Goal: Task Accomplishment & Management: Use online tool/utility

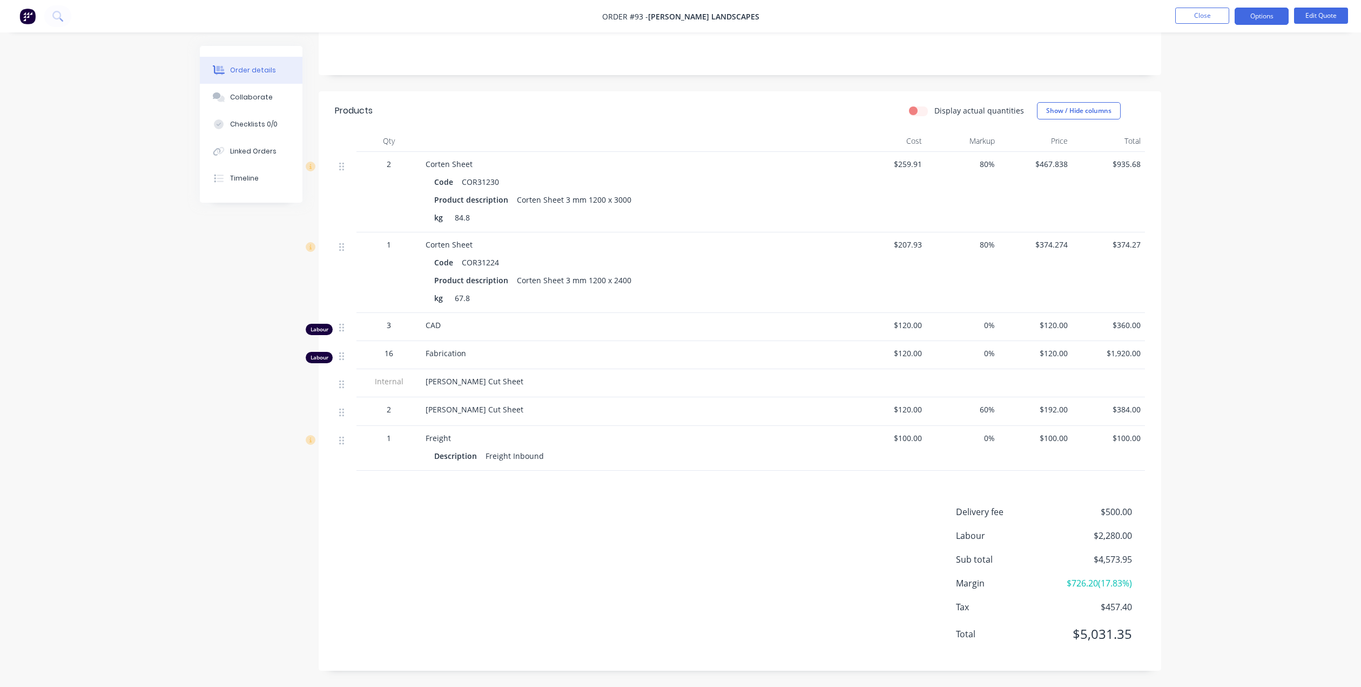
scroll to position [71, 0]
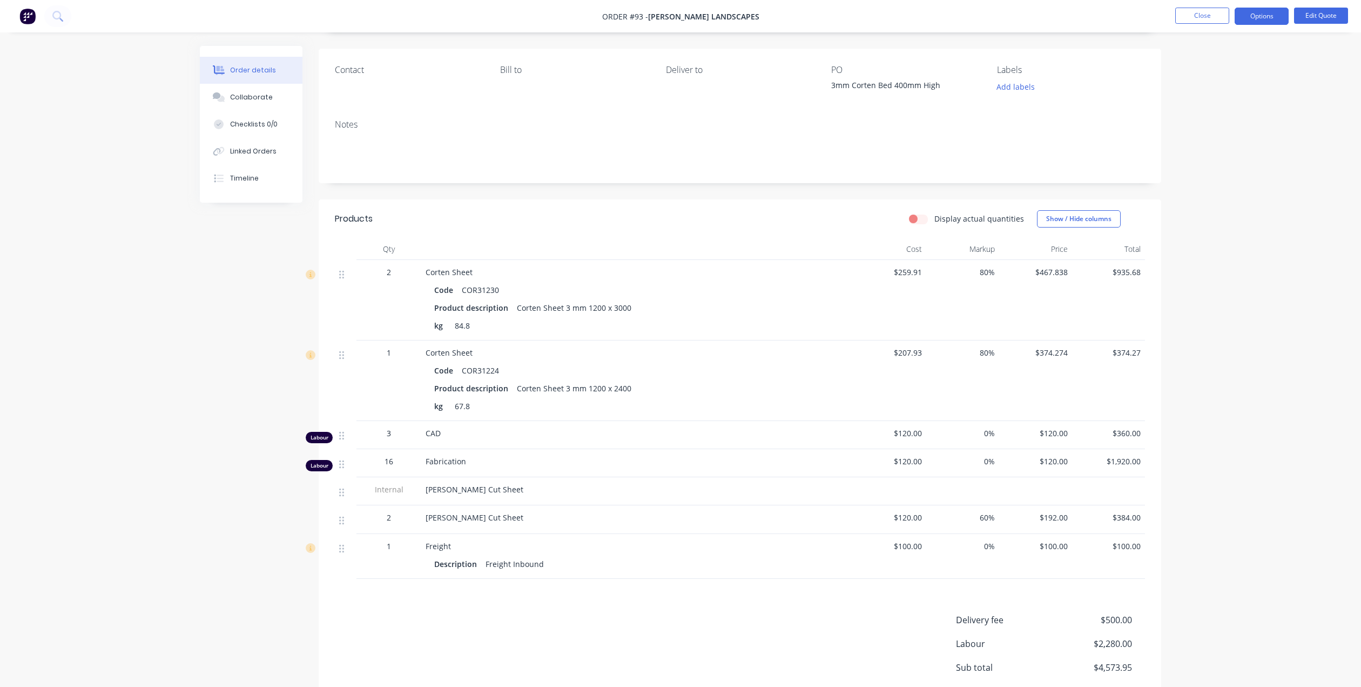
click at [918, 432] on span "$120.00" at bounding box center [890, 432] width 64 height 11
click at [1322, 12] on button "Edit Quote" at bounding box center [1321, 16] width 54 height 16
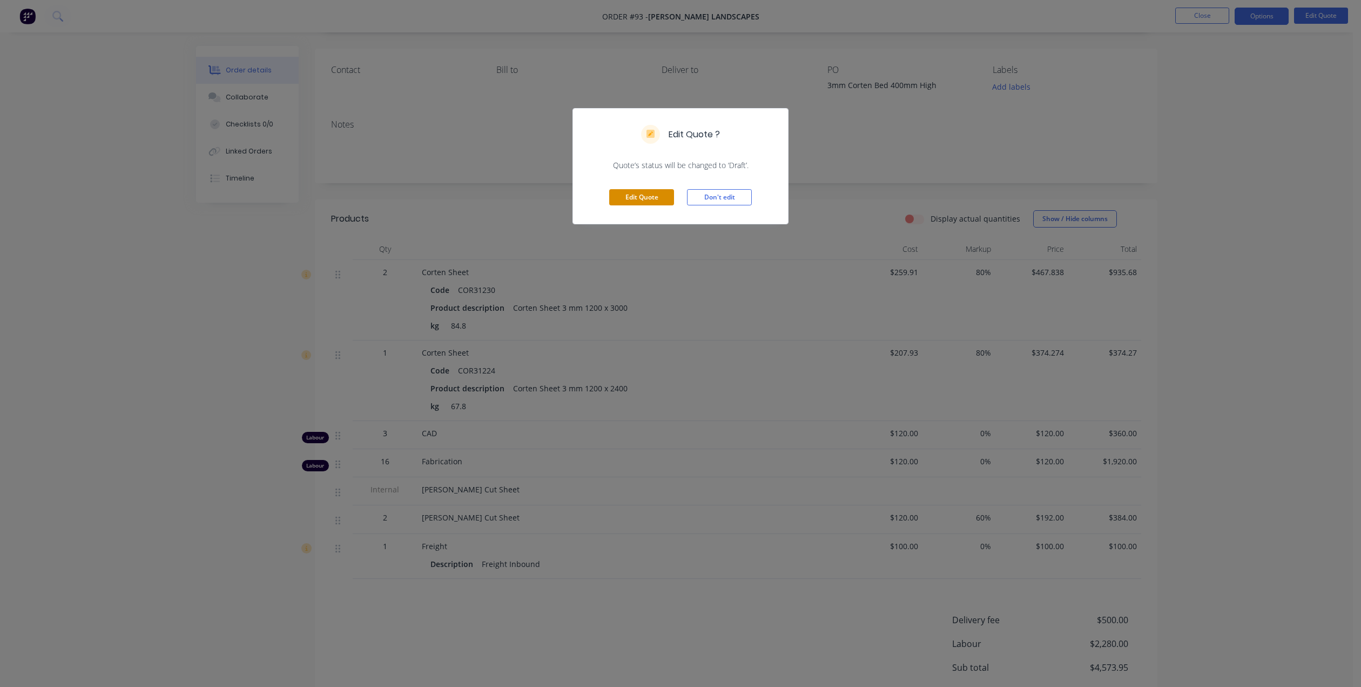
click at [656, 194] on button "Edit Quote" at bounding box center [641, 197] width 65 height 16
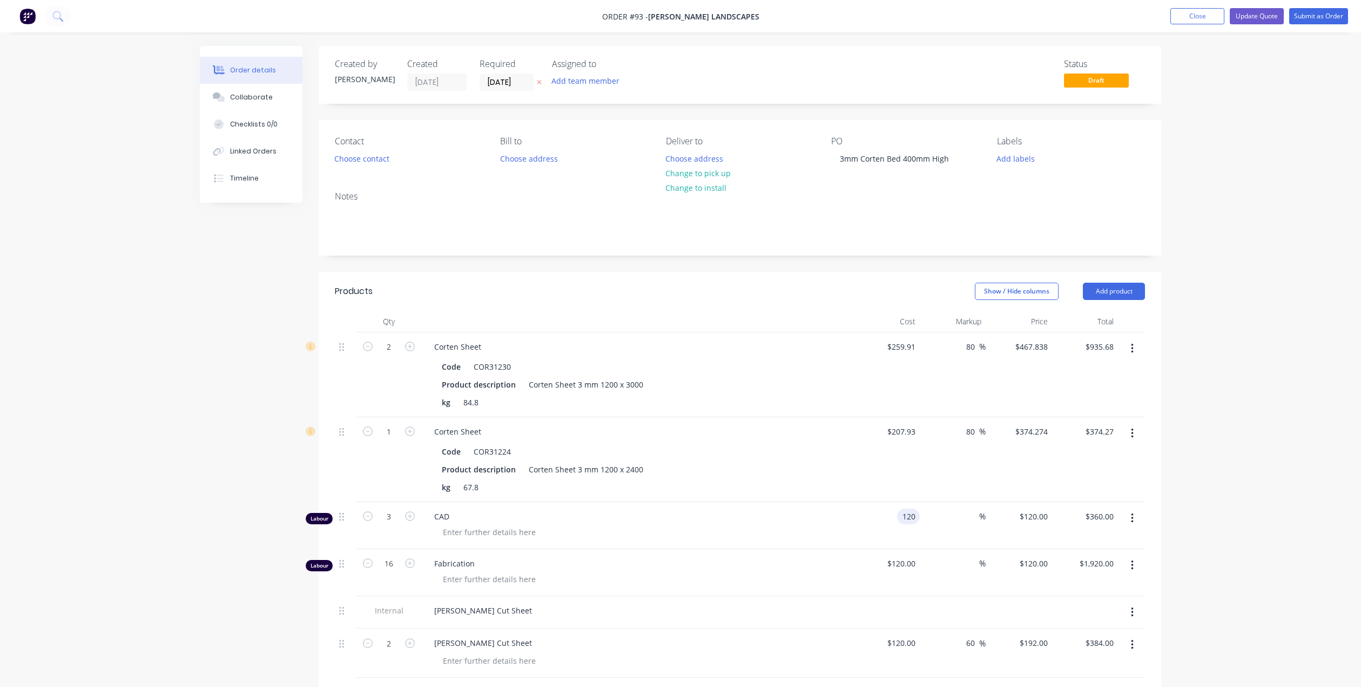
click at [915, 516] on input "120" at bounding box center [911, 516] width 18 height 16
type input "$70.00"
type input "$210.00"
click at [1002, 534] on div "$70.00 $120.00" at bounding box center [1019, 525] width 66 height 47
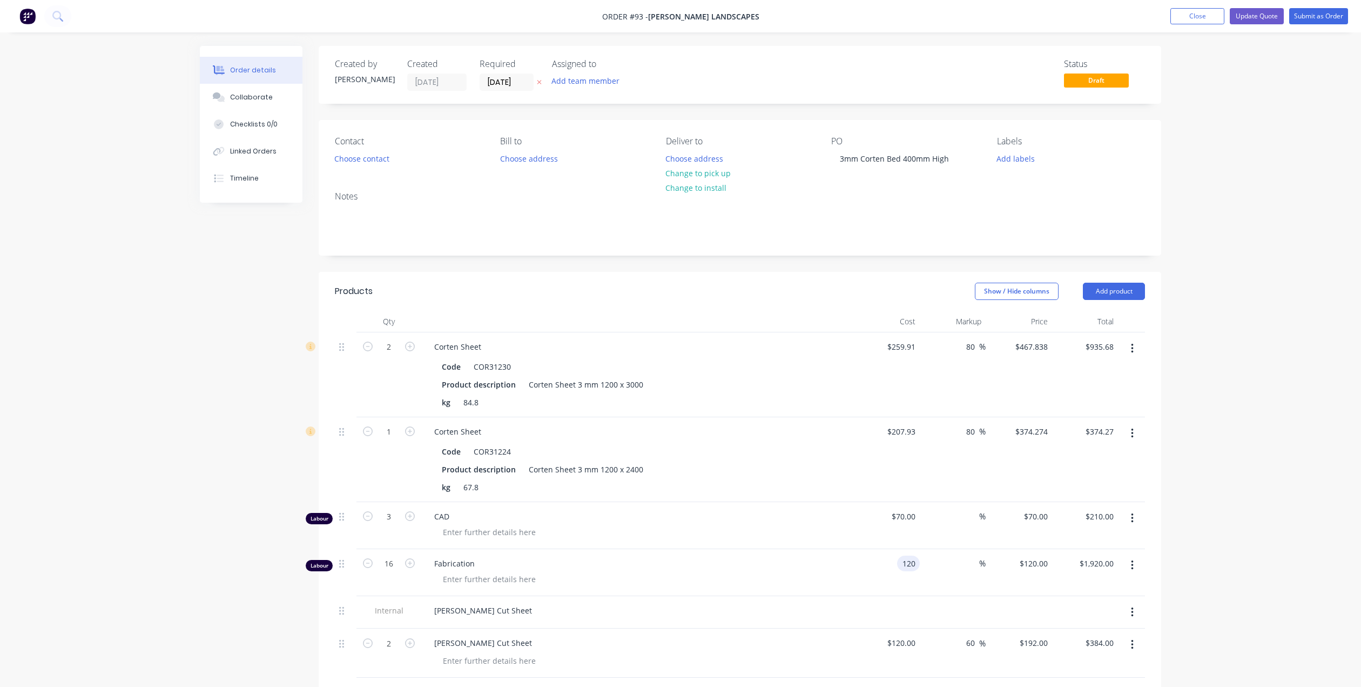
click at [911, 567] on input "120" at bounding box center [911, 563] width 18 height 16
type input "$70.00"
type input "$1,120.00"
click at [997, 575] on div "$70.00 $70.00" at bounding box center [1019, 572] width 66 height 47
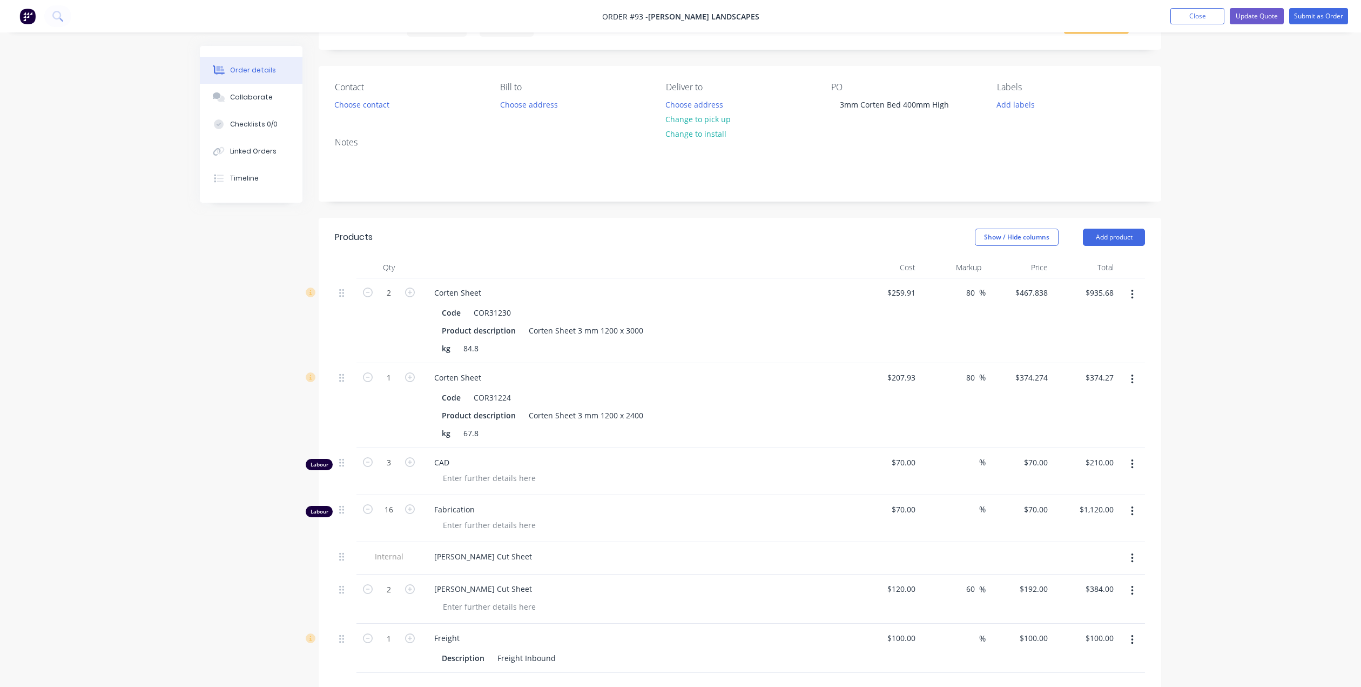
scroll to position [108, 0]
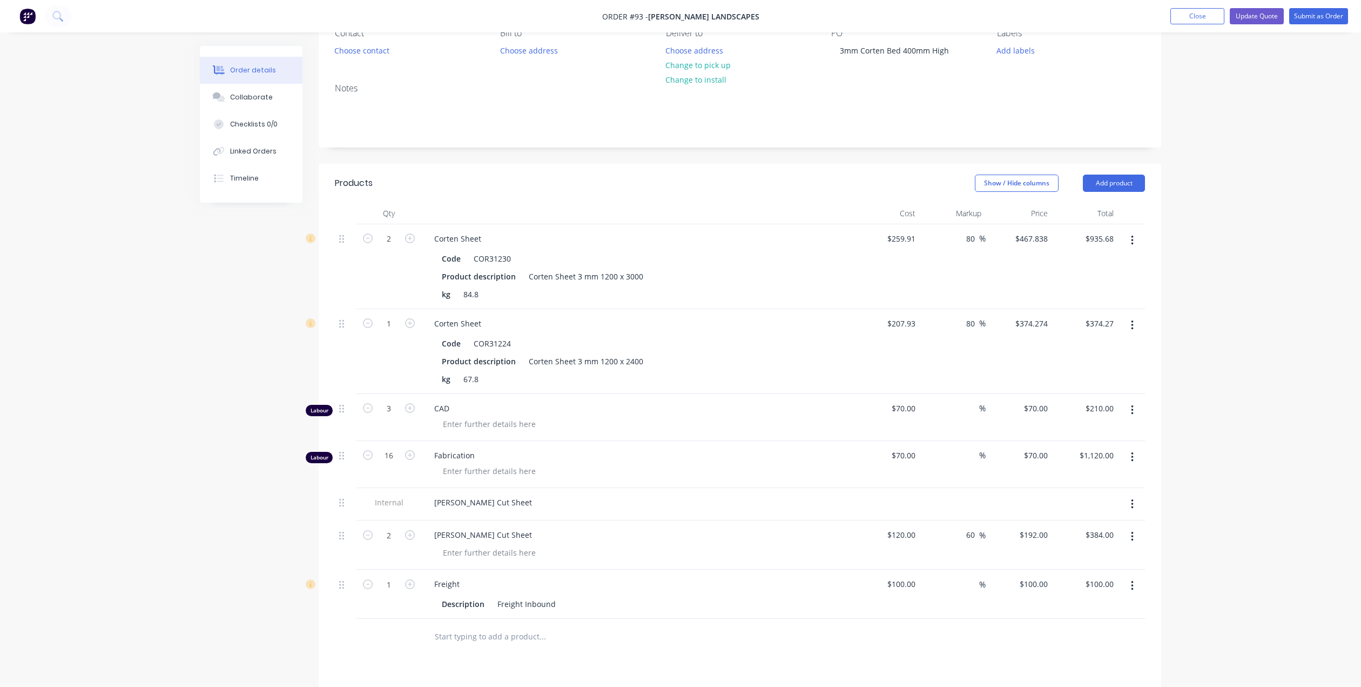
click at [1133, 506] on icon "button" at bounding box center [1132, 504] width 3 height 12
click at [1098, 556] on div "Delete" at bounding box center [1093, 554] width 83 height 16
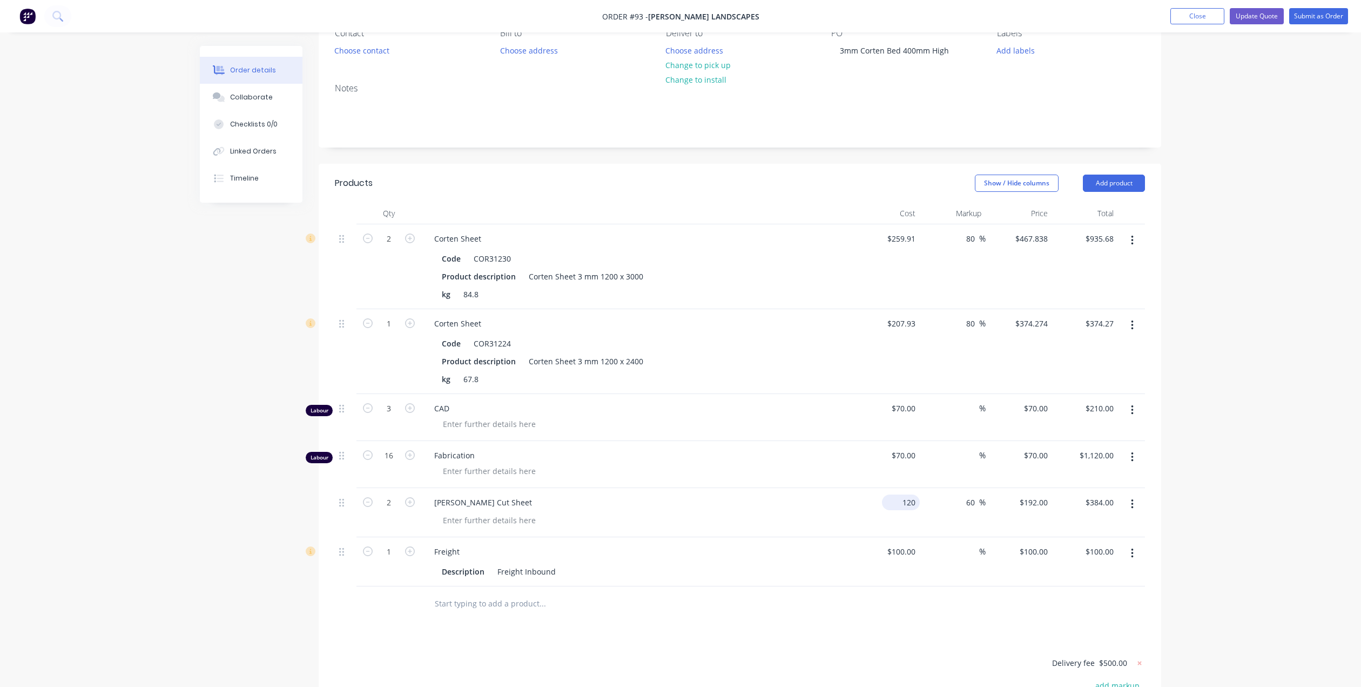
click at [910, 505] on input "120" at bounding box center [902, 502] width 33 height 16
type input "$70.00"
type input "$112.00"
type input "$224.00"
drag, startPoint x: 977, startPoint y: 502, endPoint x: 954, endPoint y: 507, distance: 23.7
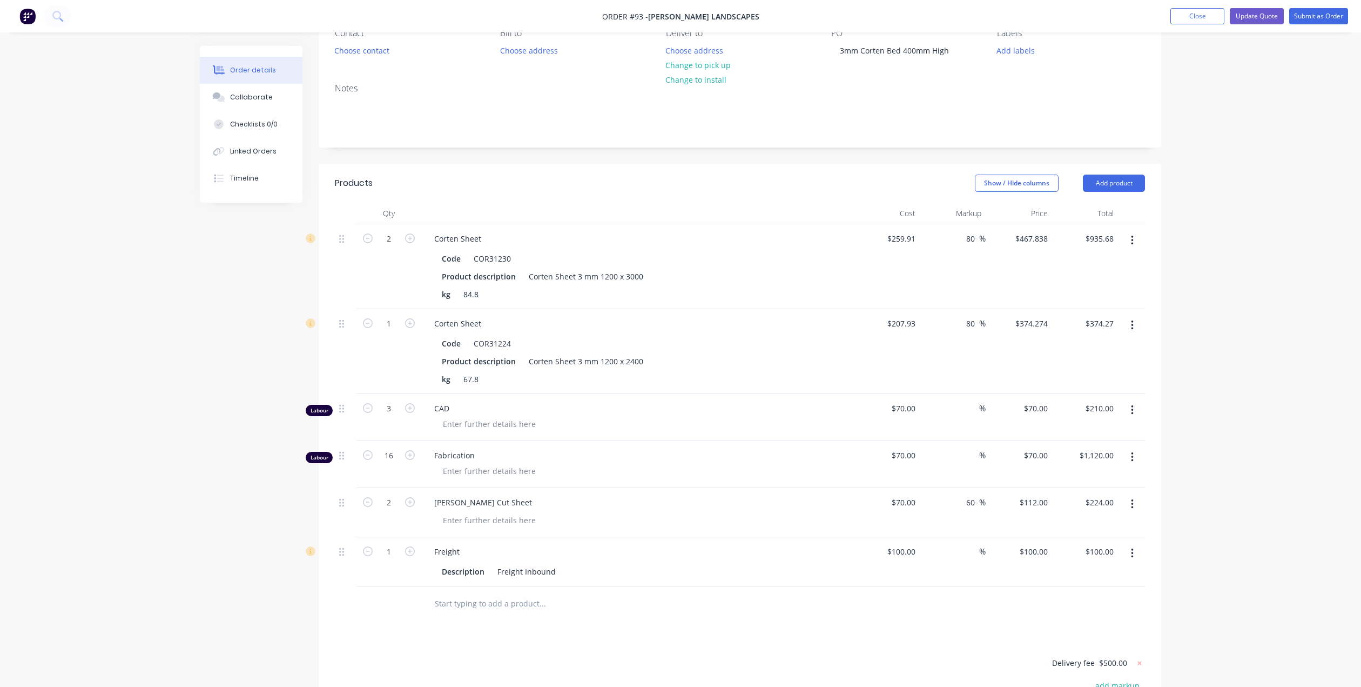
click at [954, 507] on div "60 60 %" at bounding box center [953, 512] width 66 height 49
type input "80"
type input "$126.00"
type input "$252.00"
click at [957, 523] on div "80 80 %" at bounding box center [953, 512] width 66 height 49
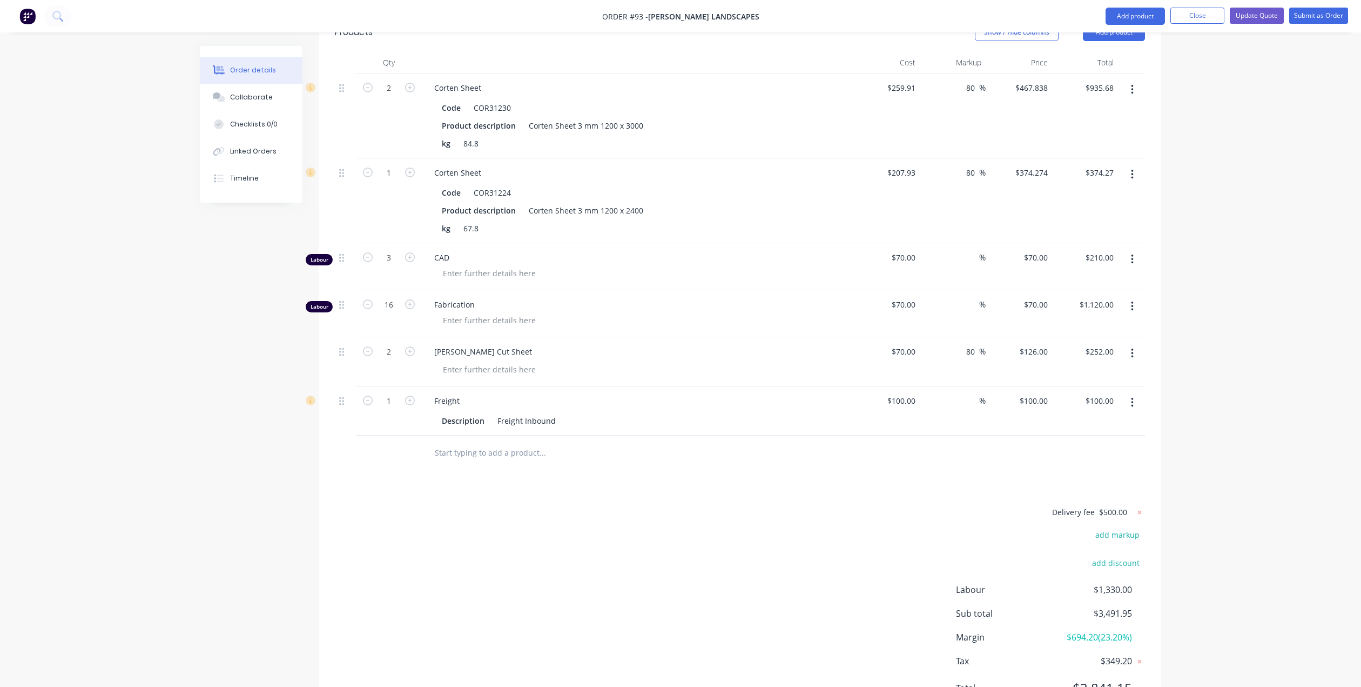
scroll to position [313, 0]
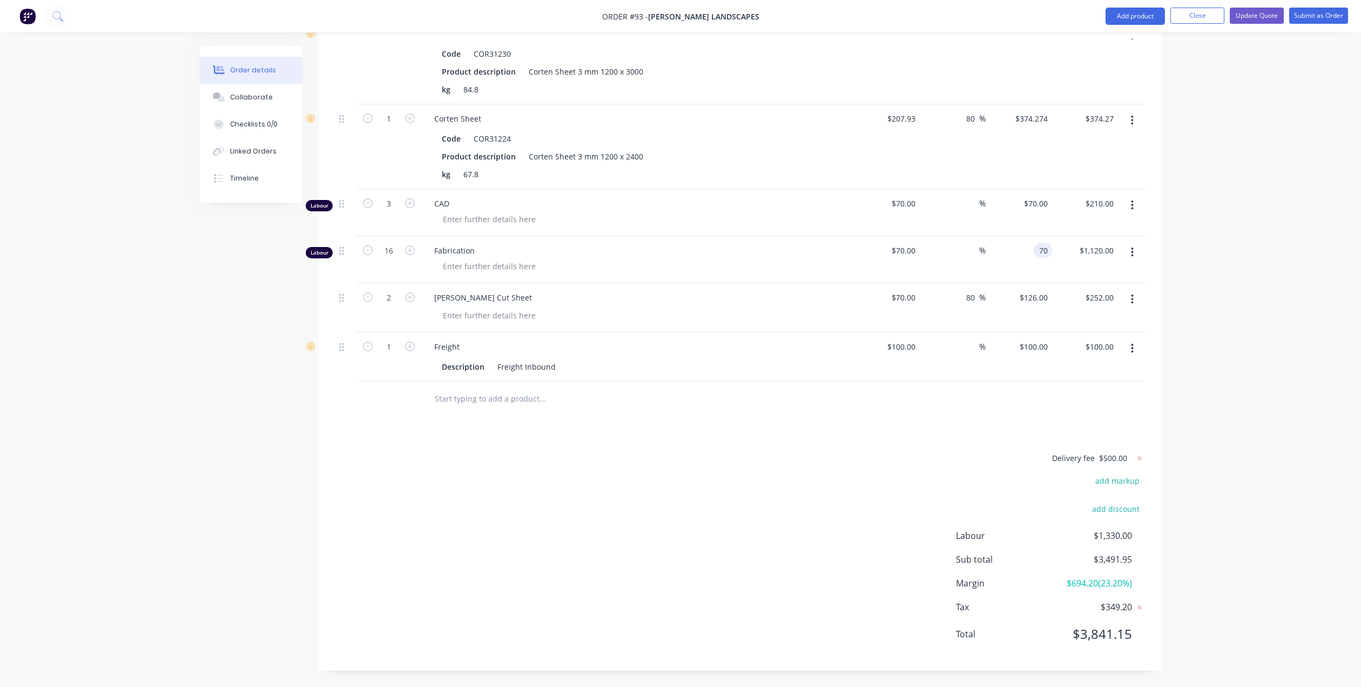
click at [1037, 252] on div "70 70" at bounding box center [1043, 251] width 18 height 16
type input "120"
type input "71.43"
type input "$120.00"
type input "$1,920.00"
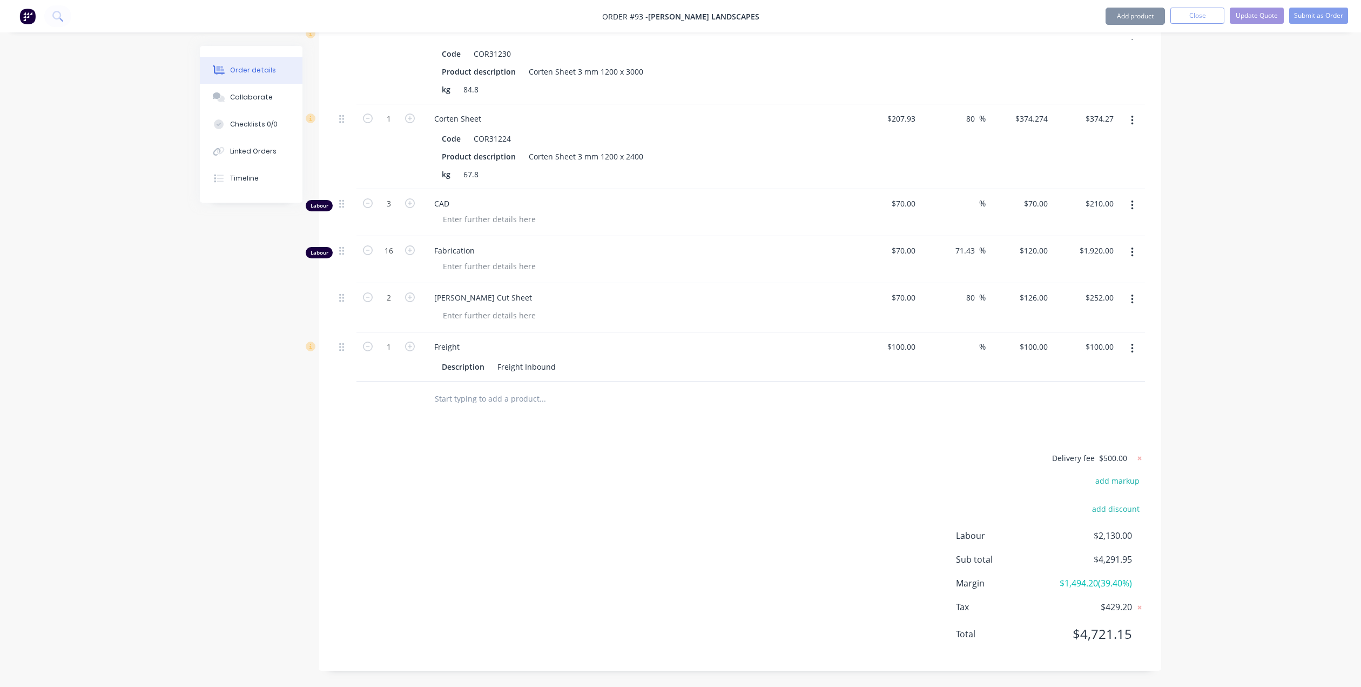
click at [1027, 264] on div "$120.00 $120.00" at bounding box center [1019, 259] width 66 height 47
click at [1028, 205] on div "70 70" at bounding box center [1019, 212] width 66 height 47
type input "120"
type input "71.43"
type input "$120.00"
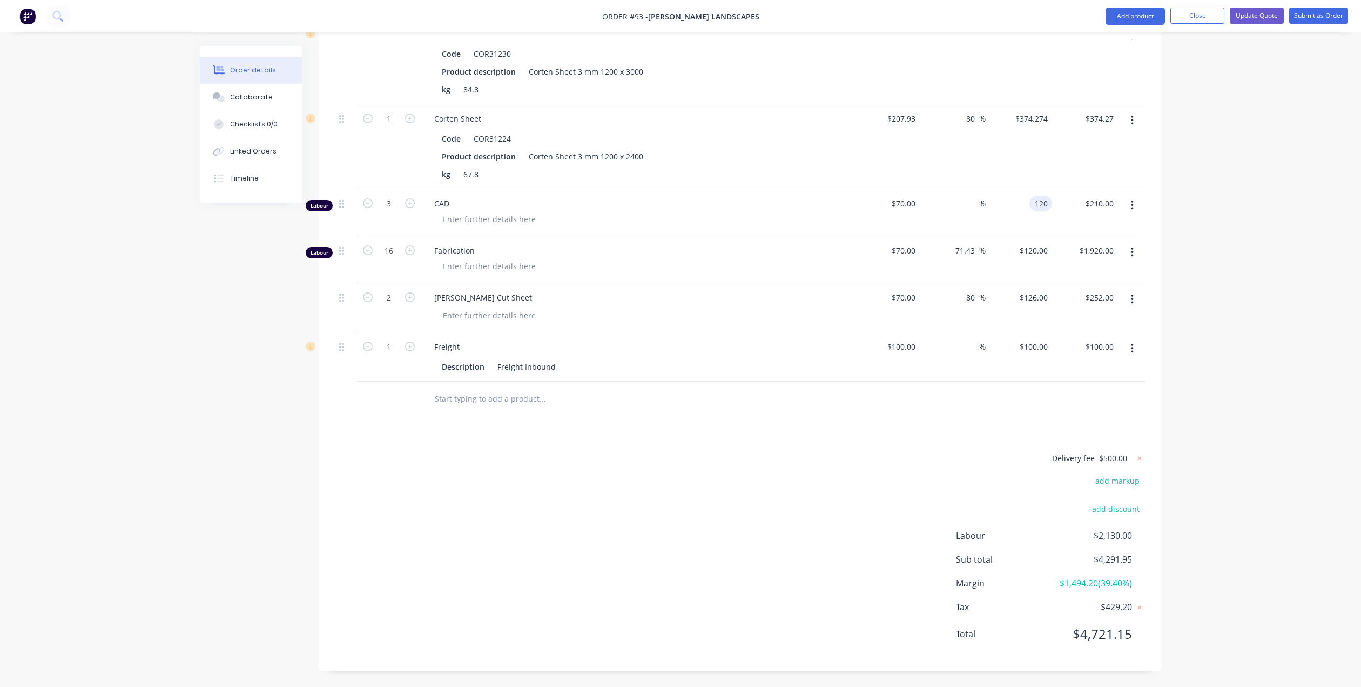
type input "$360.00"
click at [1007, 223] on div "$120.00 $120.00" at bounding box center [1019, 212] width 66 height 47
click at [1110, 479] on button "add markup" at bounding box center [1118, 480] width 56 height 15
click at [1097, 486] on input at bounding box center [1103, 484] width 49 height 16
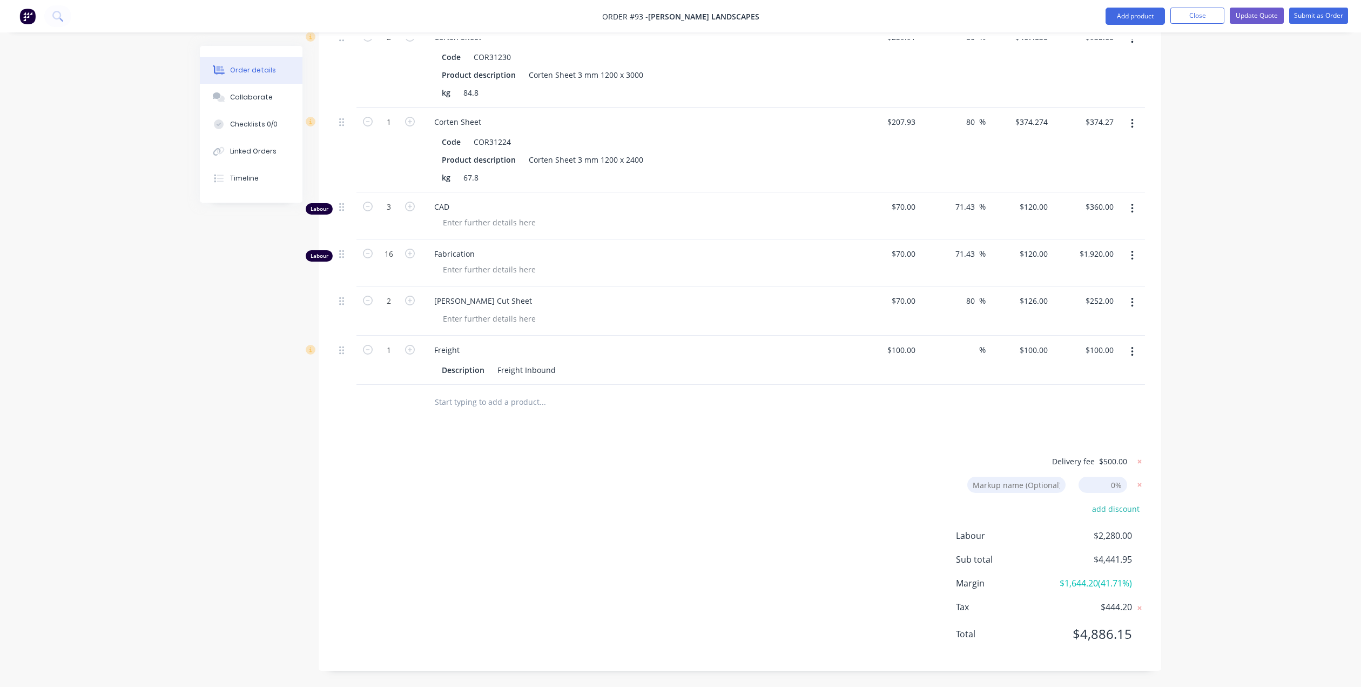
type input "2.5"
click at [1048, 485] on input at bounding box center [1016, 484] width 98 height 16
type input "Admin"
type input "84.5"
type input "$479.534"
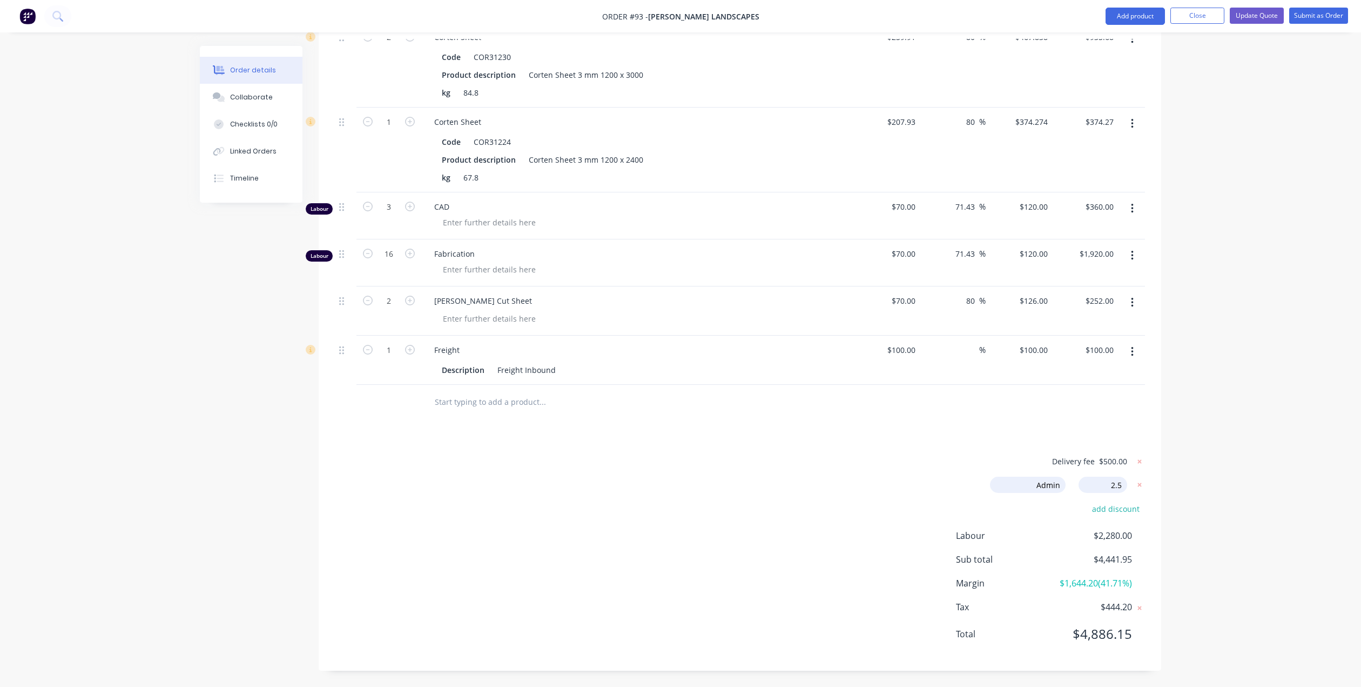
type input "$959.07"
type input "84.5"
type input "$383.6308"
type input "$383.63"
type input "75.71"
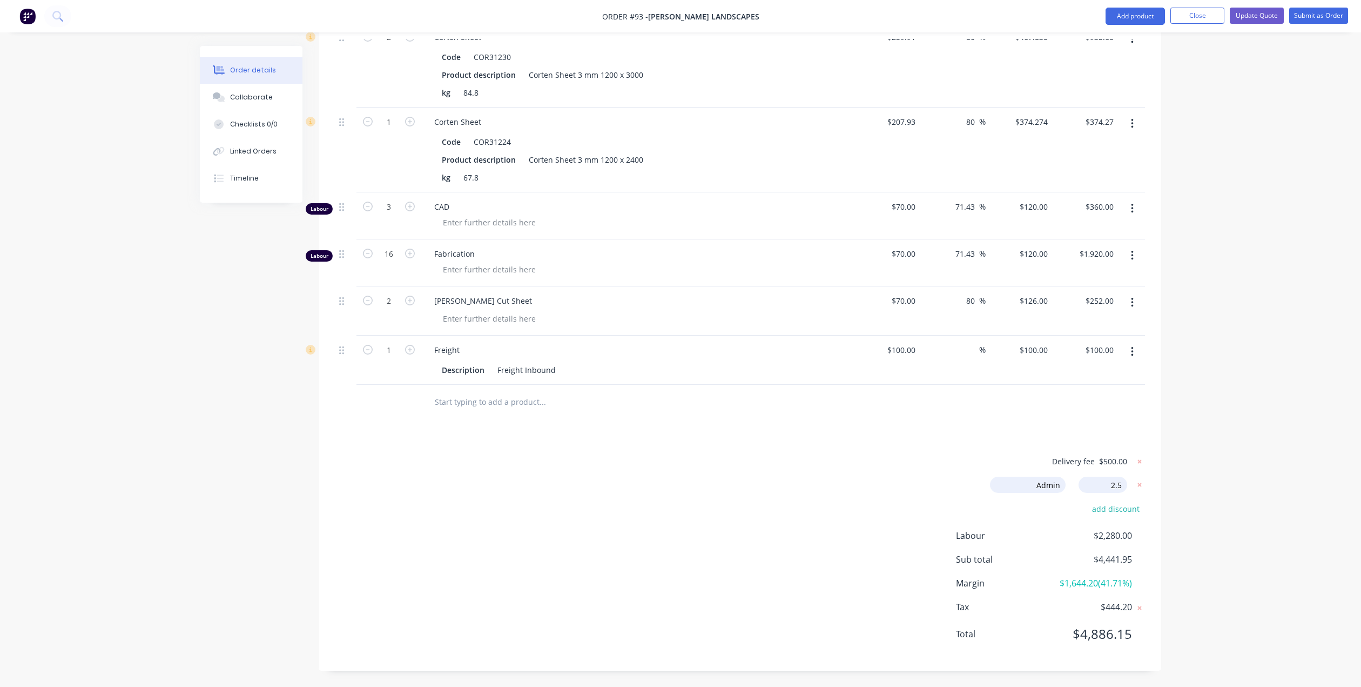
type input "$123.00"
type input "$369.00"
type input "75.71"
type input "$123.00"
type input "$1,968.00"
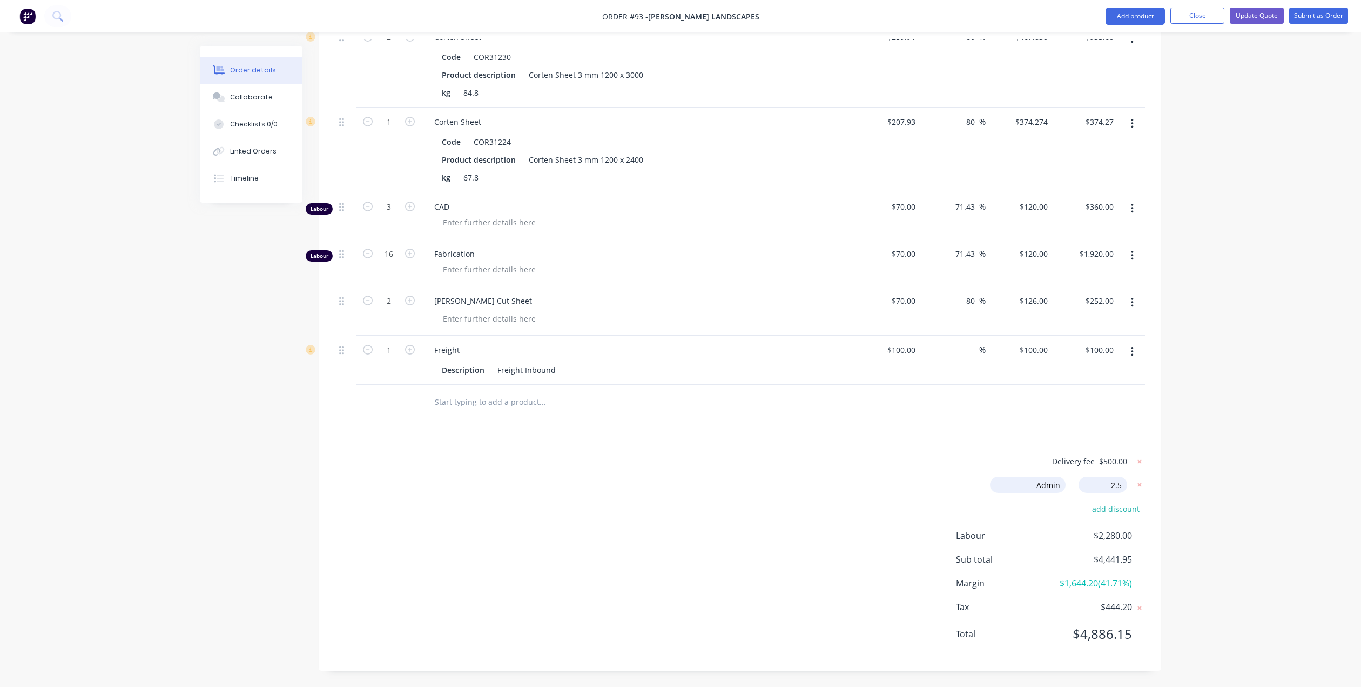
type input "84.5"
type input "$129.15"
type input "$258.30"
type input "2.5"
type input "$102.50"
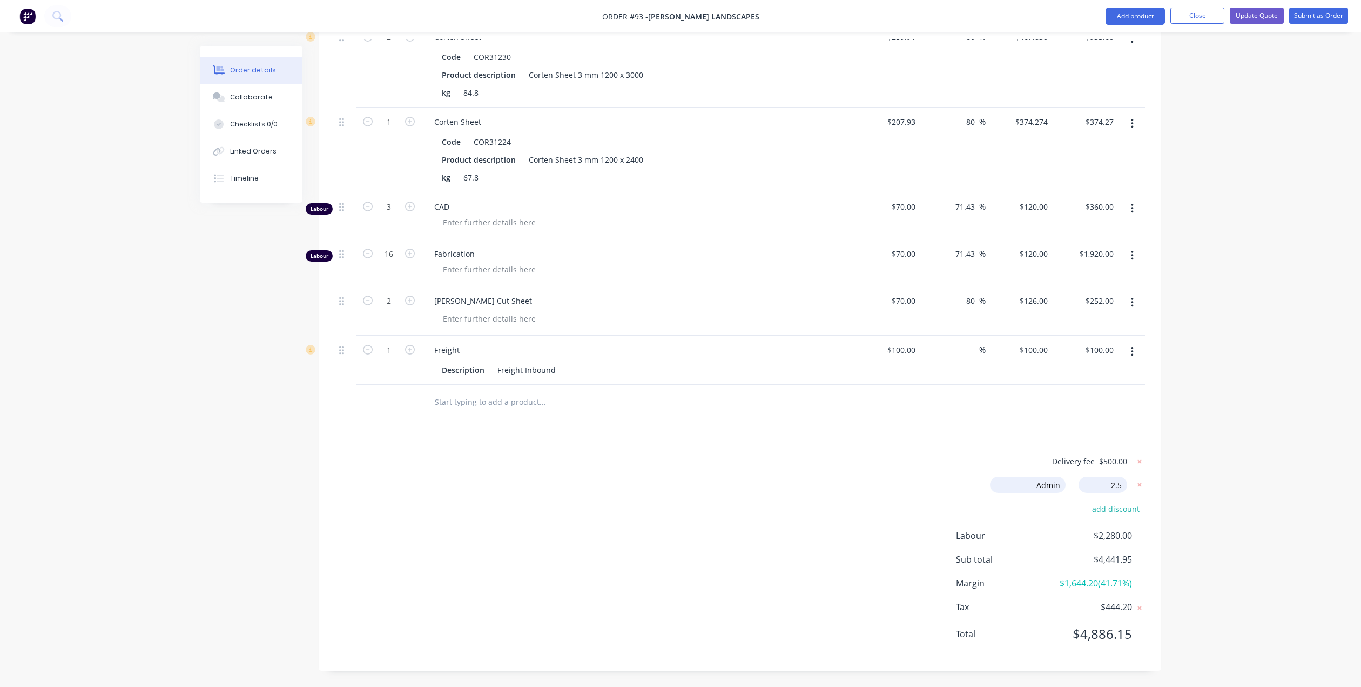
type input "$102.50"
click at [1025, 505] on div "Applying markup price to the order Loading... Order details Collaborate Checkli…" at bounding box center [680, 224] width 983 height 976
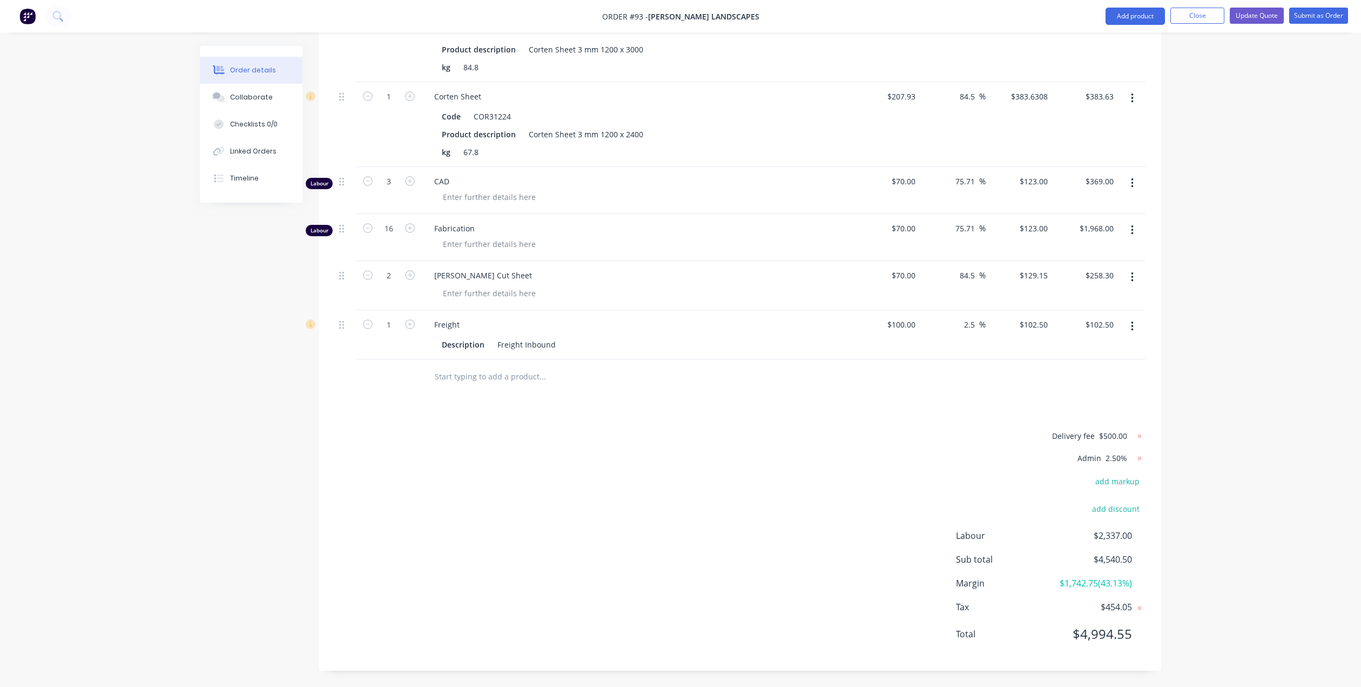
scroll to position [281, 0]
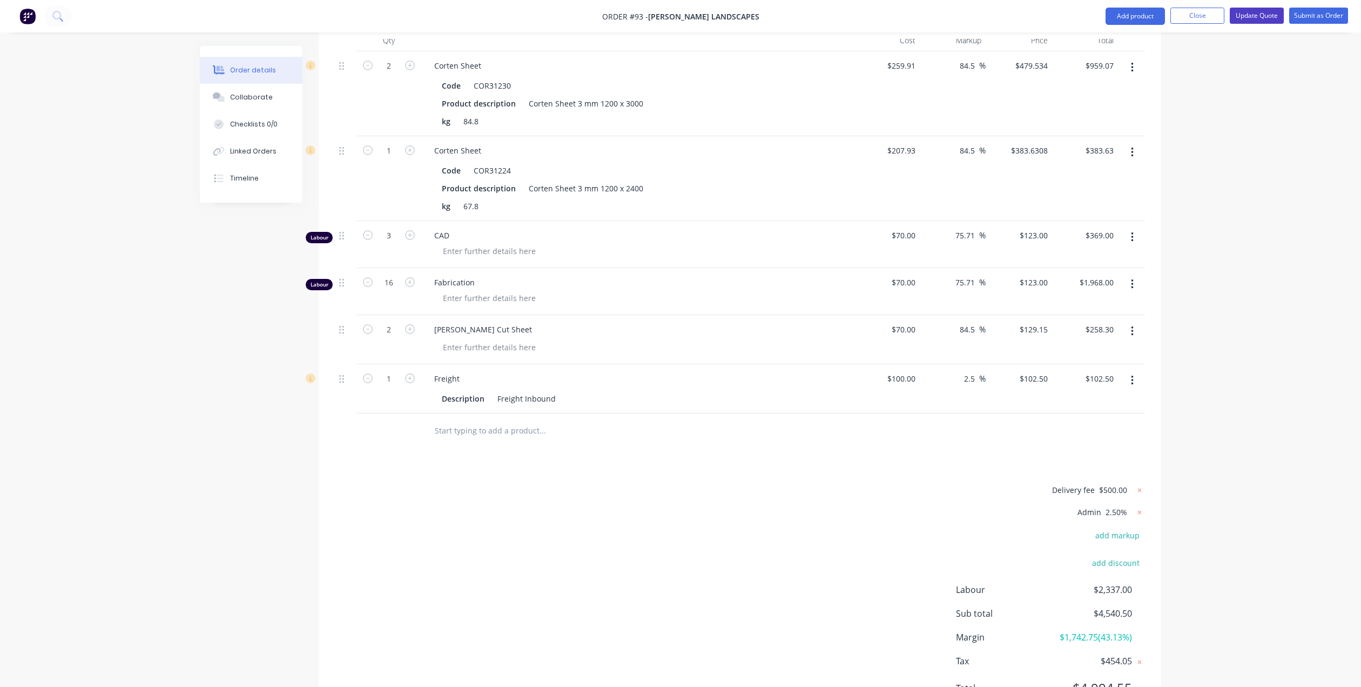
click at [1258, 10] on button "Update Quote" at bounding box center [1257, 16] width 54 height 16
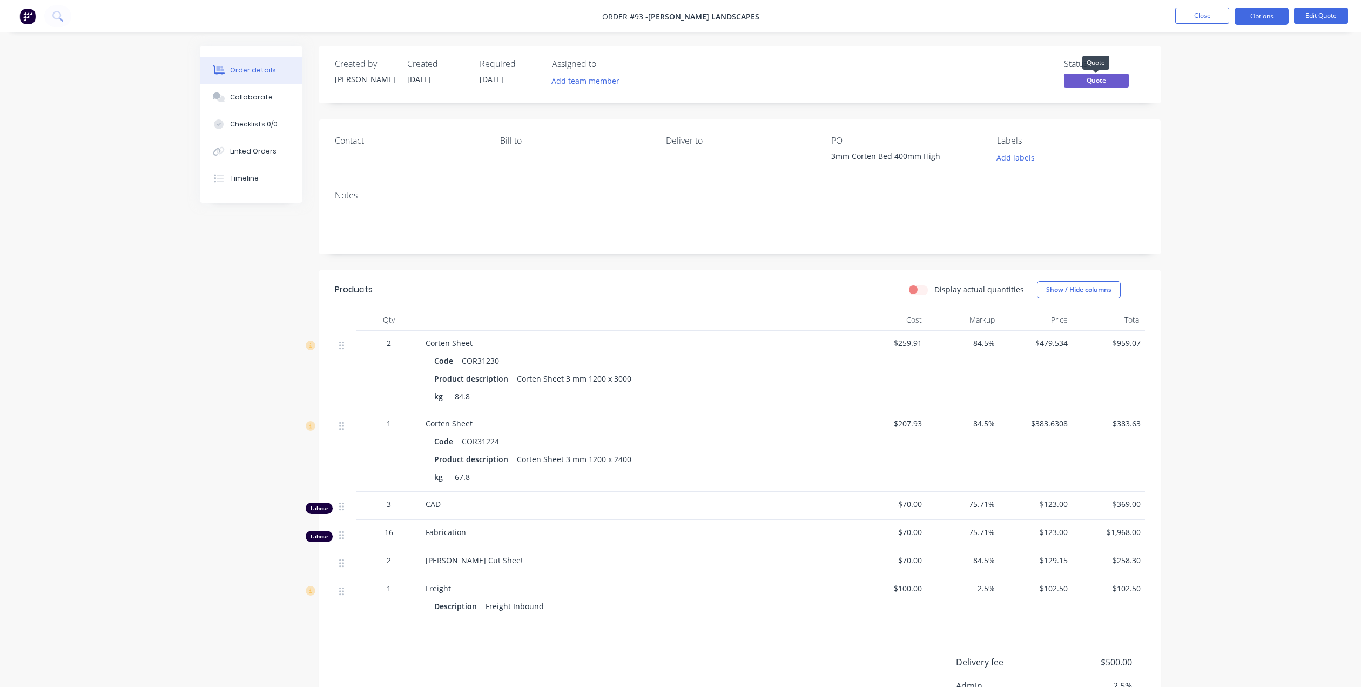
click at [1097, 77] on span "Quote" at bounding box center [1096, 80] width 65 height 14
click at [1204, 82] on div "Order details Collaborate Checklists 0/0 Linked Orders Timeline Order details C…" at bounding box center [680, 430] width 1361 height 861
click at [1259, 17] on button "Options" at bounding box center [1262, 16] width 54 height 17
click at [1213, 66] on div "Quote" at bounding box center [1229, 66] width 99 height 16
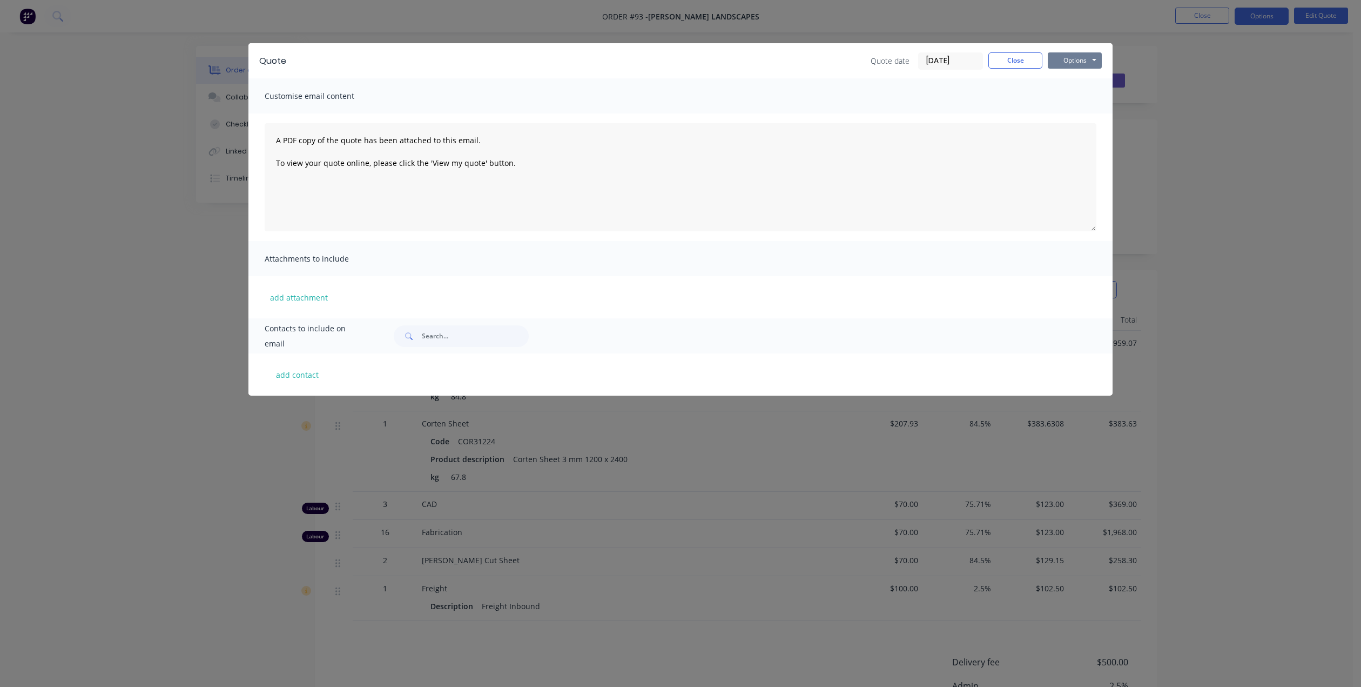
click at [1085, 63] on button "Options" at bounding box center [1075, 60] width 54 height 16
click at [1079, 98] on button "Print" at bounding box center [1082, 98] width 69 height 18
